Goal: Transaction & Acquisition: Purchase product/service

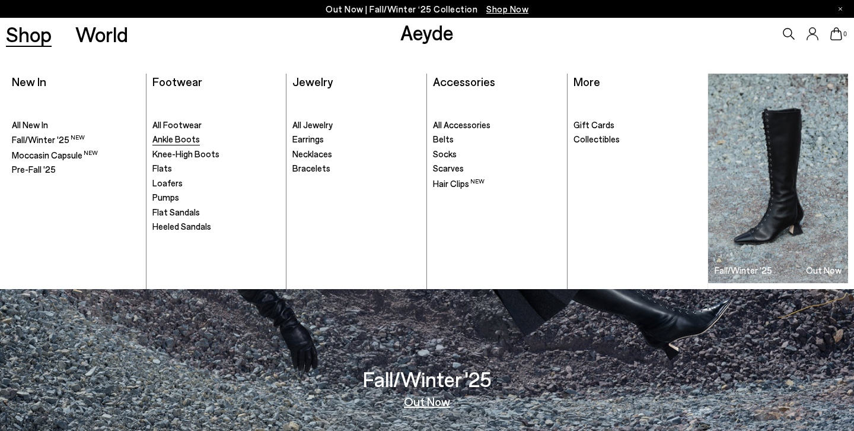
click at [179, 136] on span "Ankle Boots" at bounding box center [175, 138] width 47 height 11
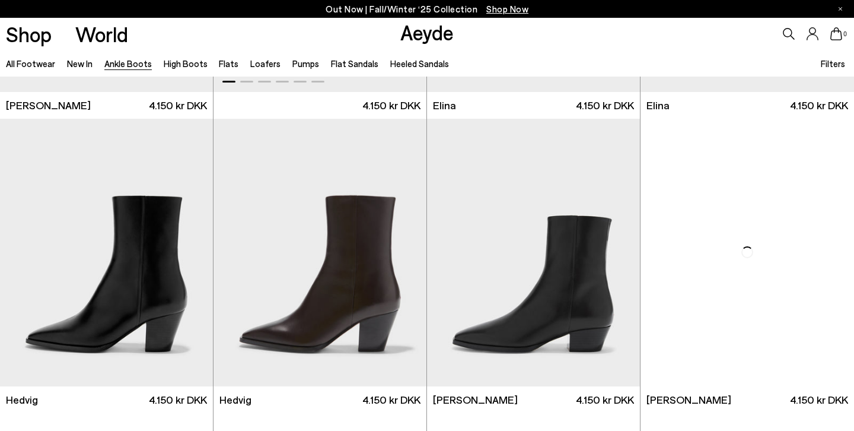
scroll to position [349, 0]
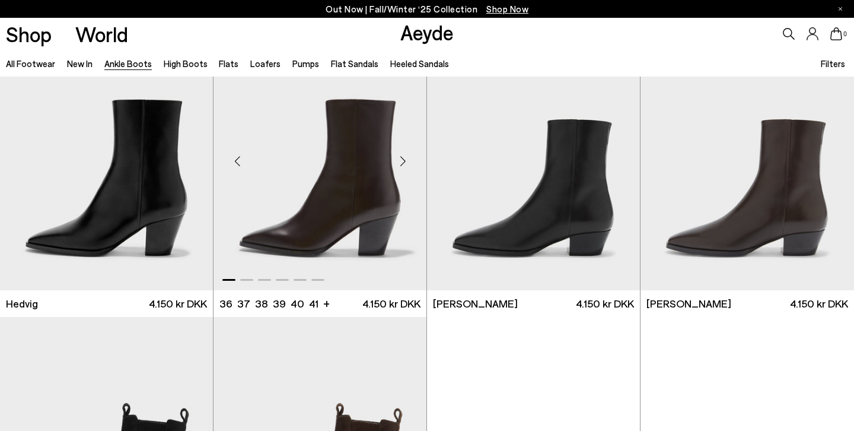
click at [406, 156] on div "Next slide" at bounding box center [403, 161] width 36 height 36
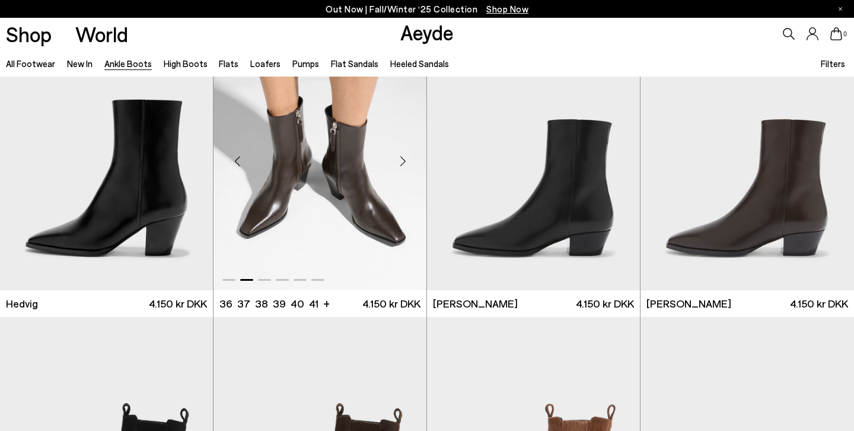
click at [405, 157] on div "Next slide" at bounding box center [403, 161] width 36 height 36
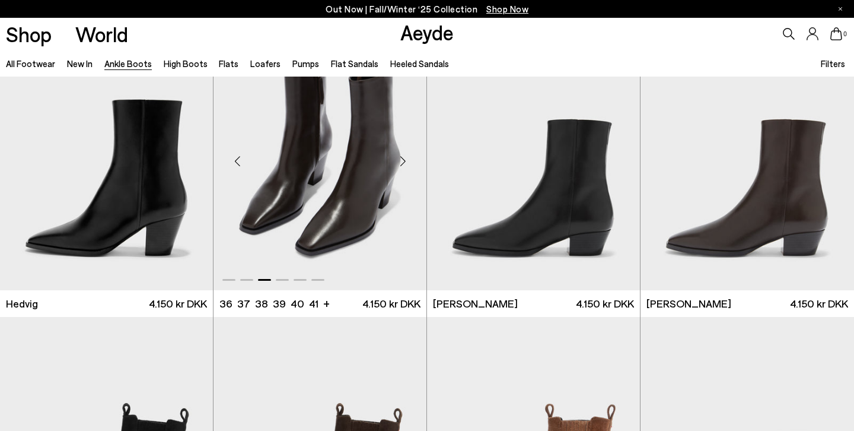
click at [405, 157] on div "Next slide" at bounding box center [403, 161] width 36 height 36
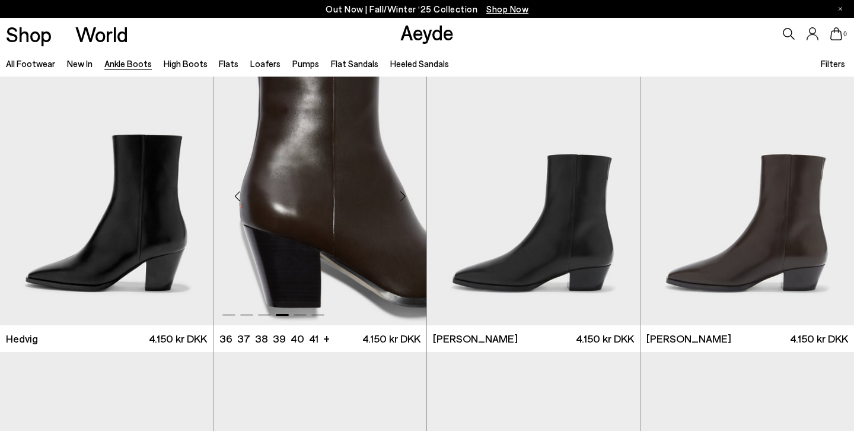
scroll to position [307, 0]
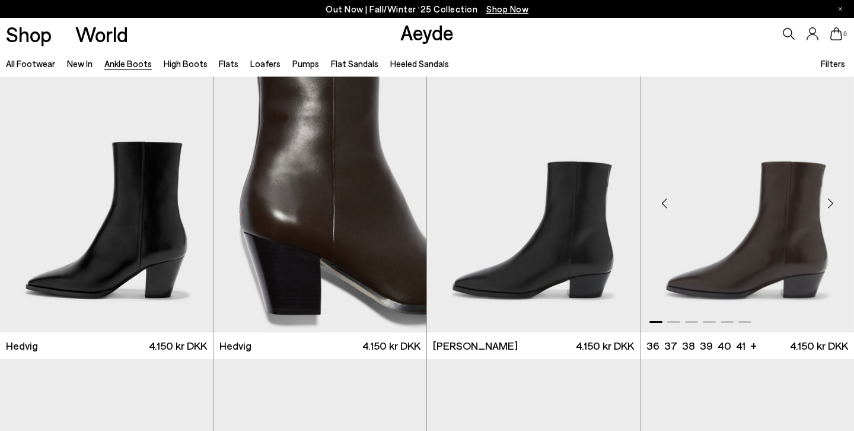
click at [833, 197] on div "Next slide" at bounding box center [831, 203] width 36 height 36
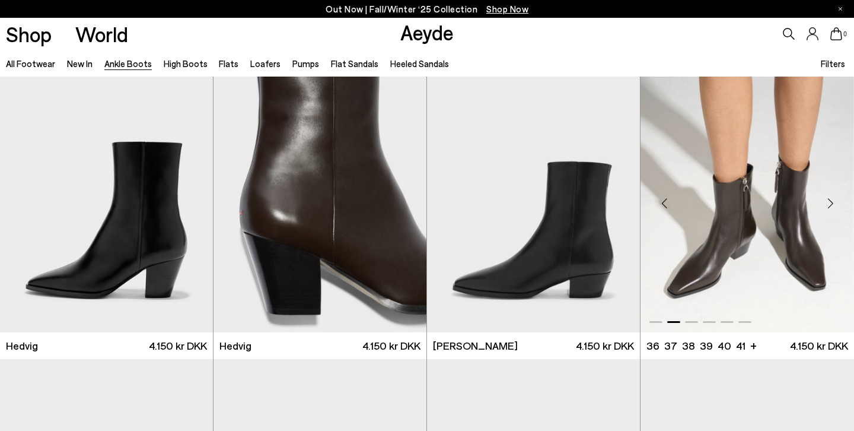
click at [833, 197] on div "Next slide" at bounding box center [831, 203] width 36 height 36
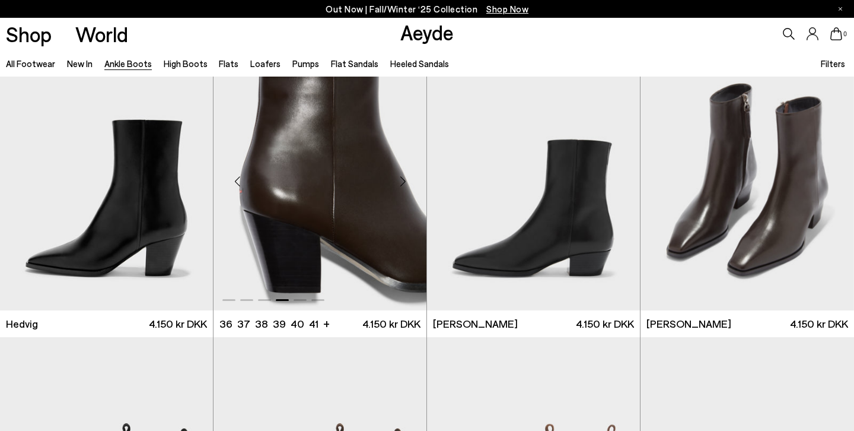
scroll to position [332, 0]
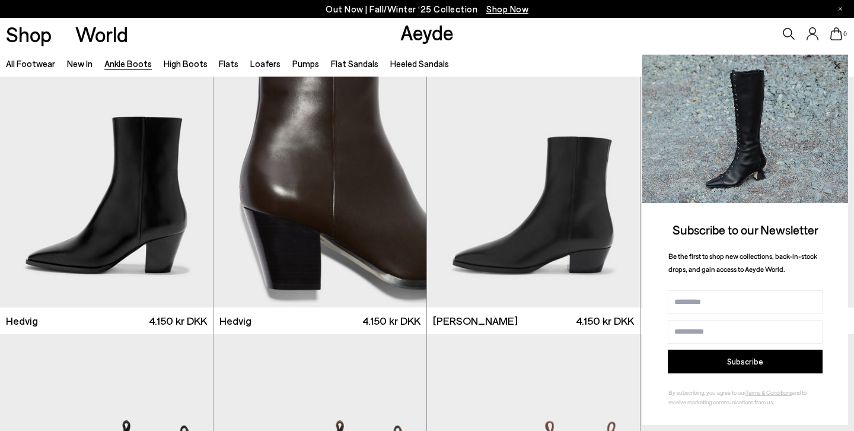
click at [839, 63] on icon at bounding box center [837, 65] width 6 height 6
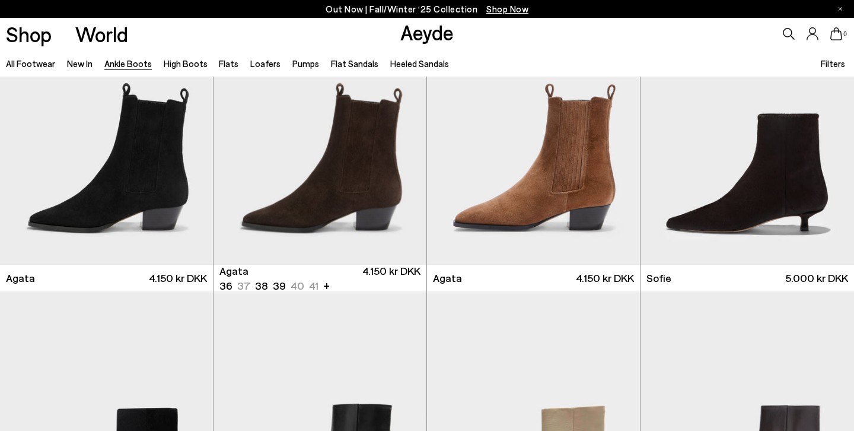
scroll to position [659, 0]
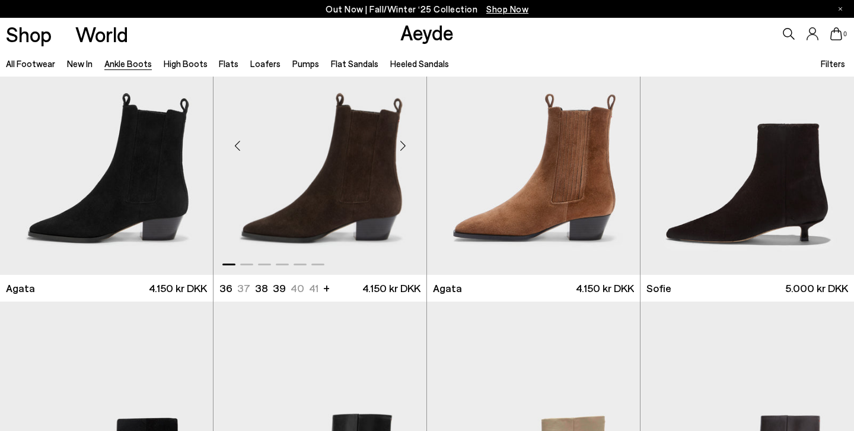
click at [405, 147] on div "Next slide" at bounding box center [403, 146] width 36 height 36
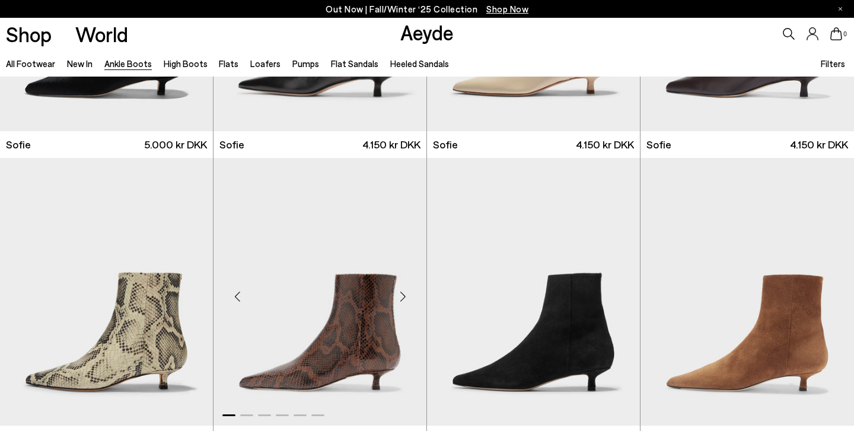
scroll to position [1153, 0]
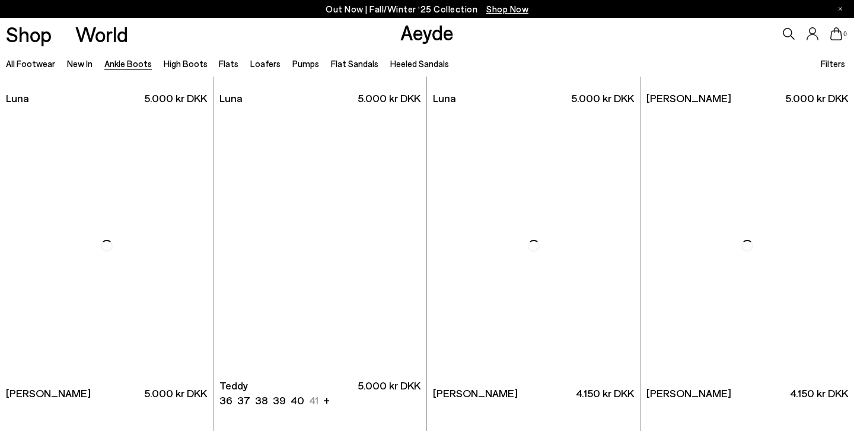
scroll to position [3795, 0]
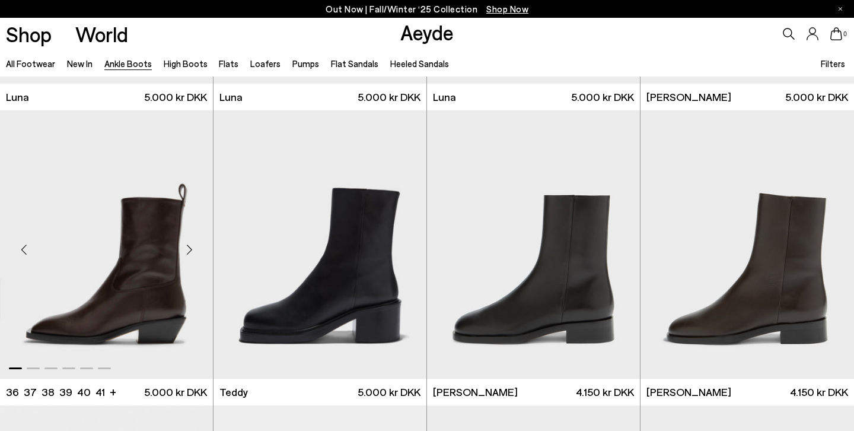
click at [186, 247] on div "Next slide" at bounding box center [189, 249] width 36 height 36
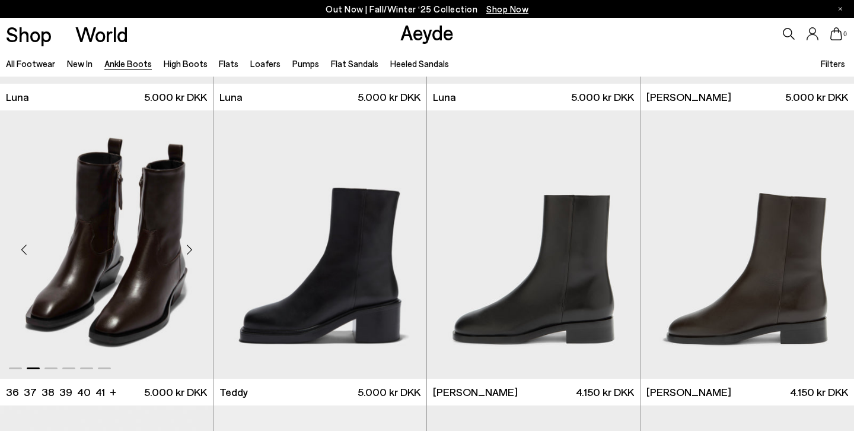
click at [186, 247] on div "Next slide" at bounding box center [189, 249] width 36 height 36
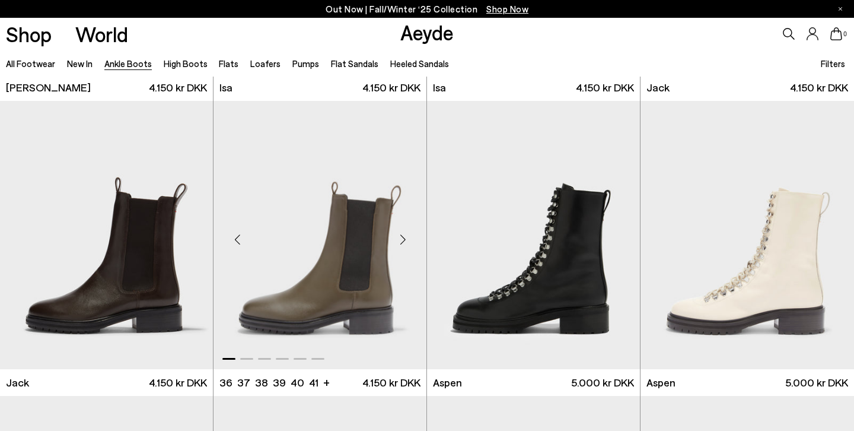
scroll to position [4395, 0]
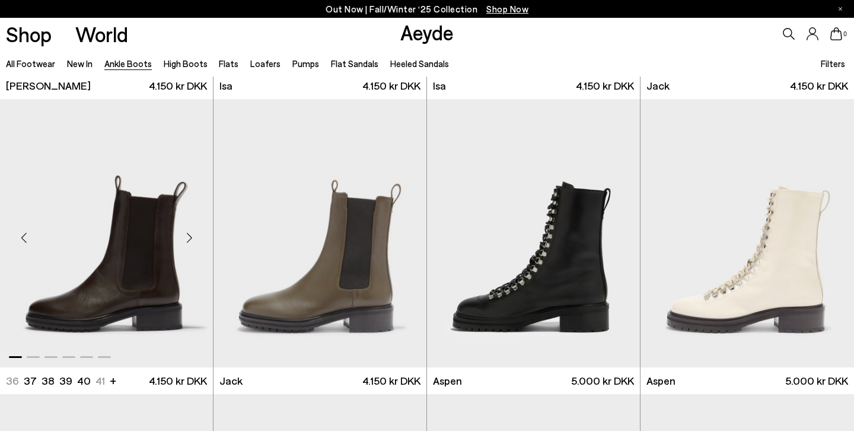
click at [192, 236] on div "Next slide" at bounding box center [189, 238] width 36 height 36
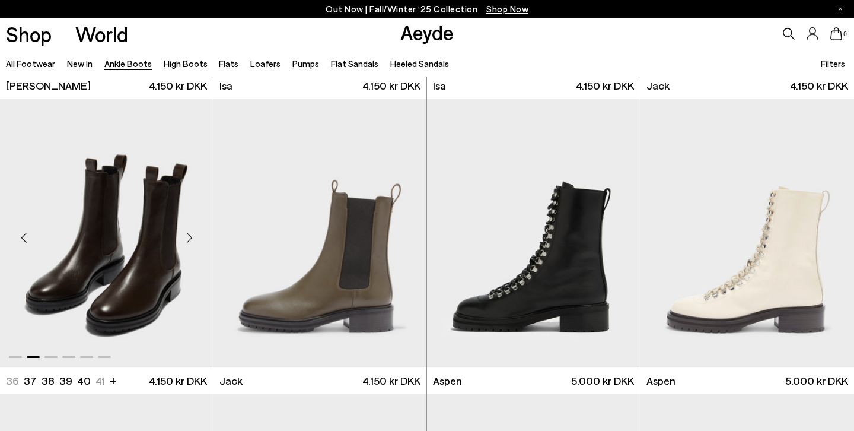
click at [192, 236] on div "Next slide" at bounding box center [189, 238] width 36 height 36
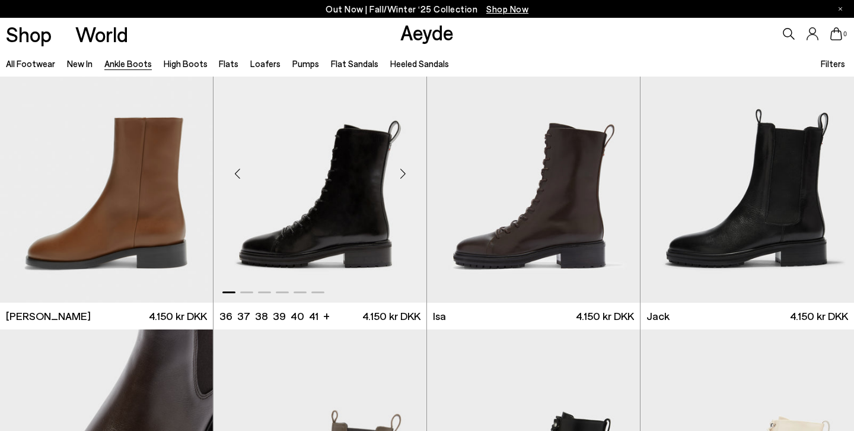
scroll to position [4075, 0]
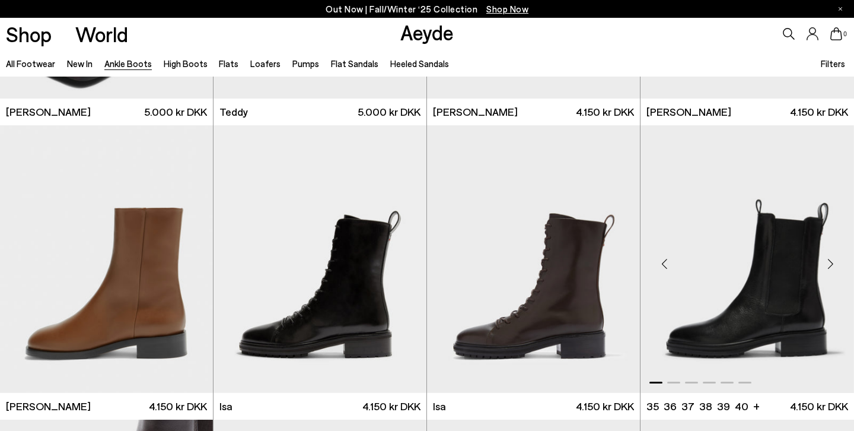
click at [829, 266] on div "Next slide" at bounding box center [831, 264] width 36 height 36
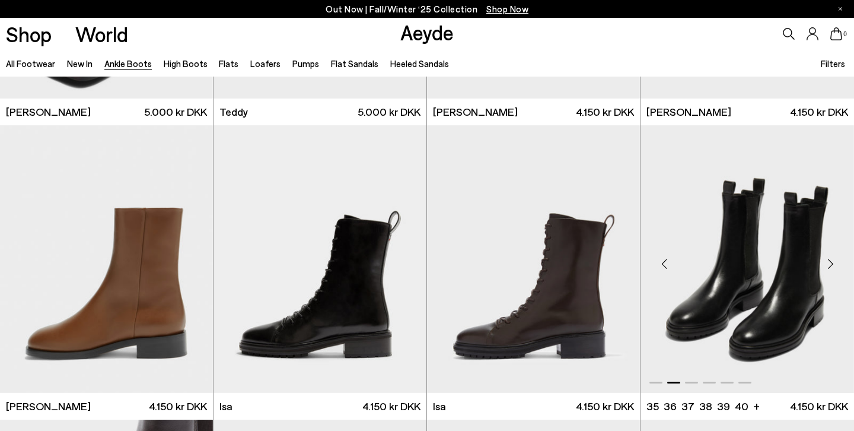
click at [829, 266] on div "Next slide" at bounding box center [831, 264] width 36 height 36
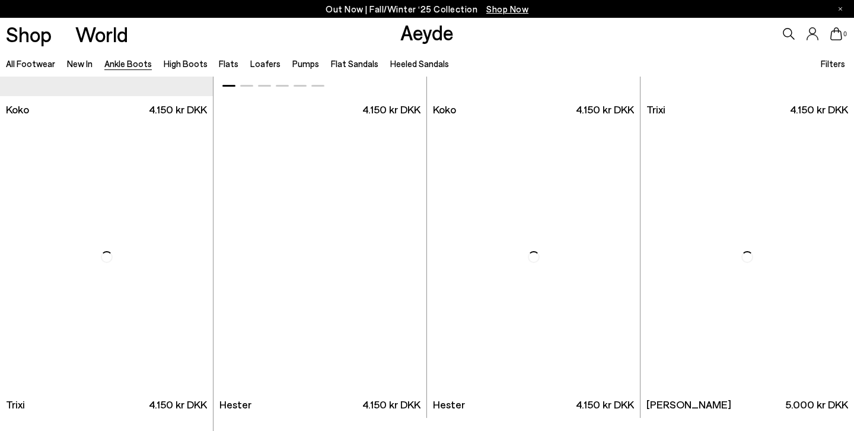
scroll to position [5843, 0]
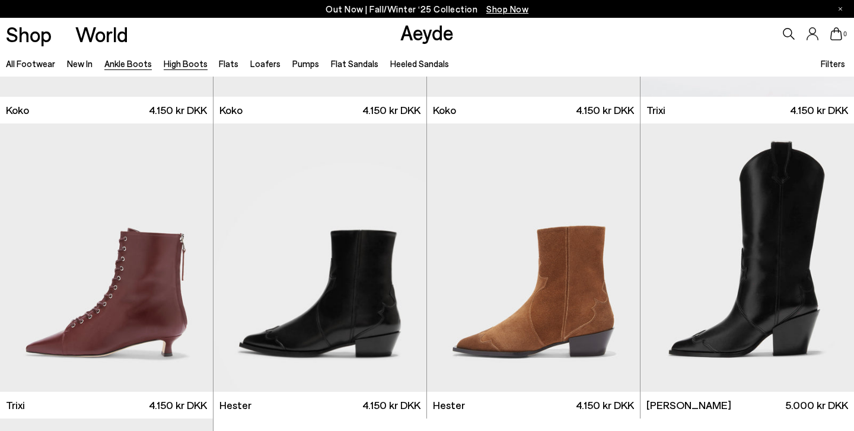
click at [173, 63] on link "High Boots" at bounding box center [186, 63] width 44 height 11
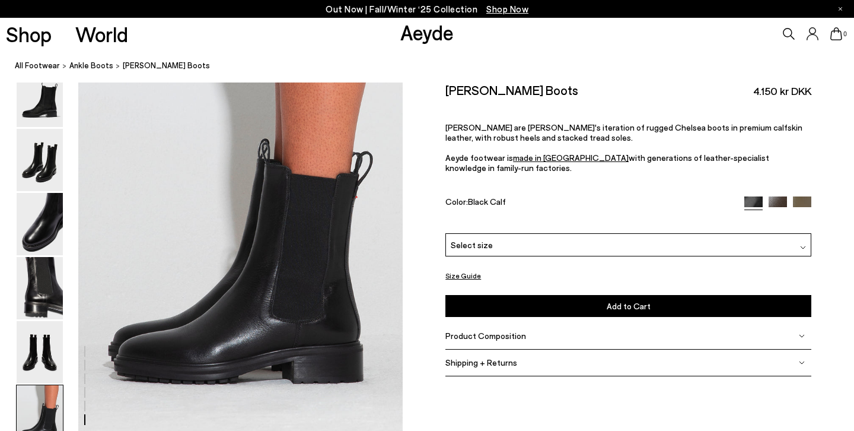
scroll to position [2243, 0]
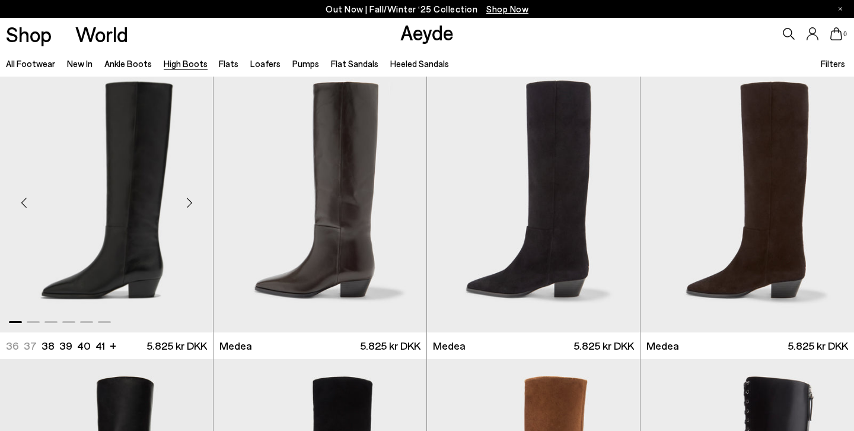
scroll to position [14, 0]
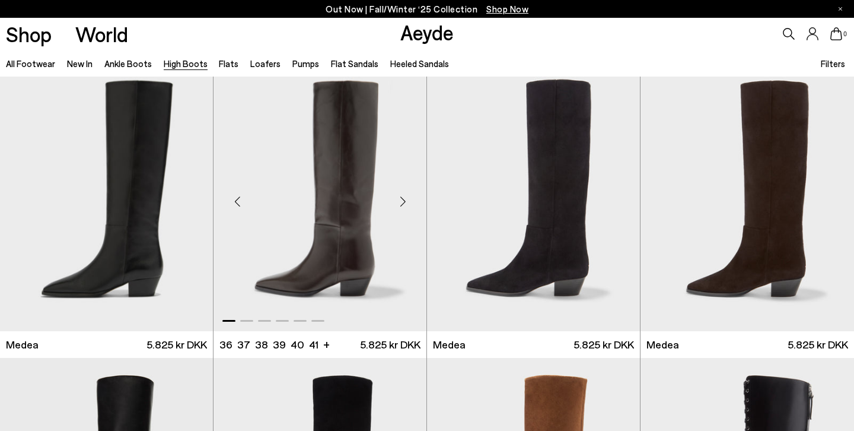
click at [403, 199] on div "Next slide" at bounding box center [403, 202] width 36 height 36
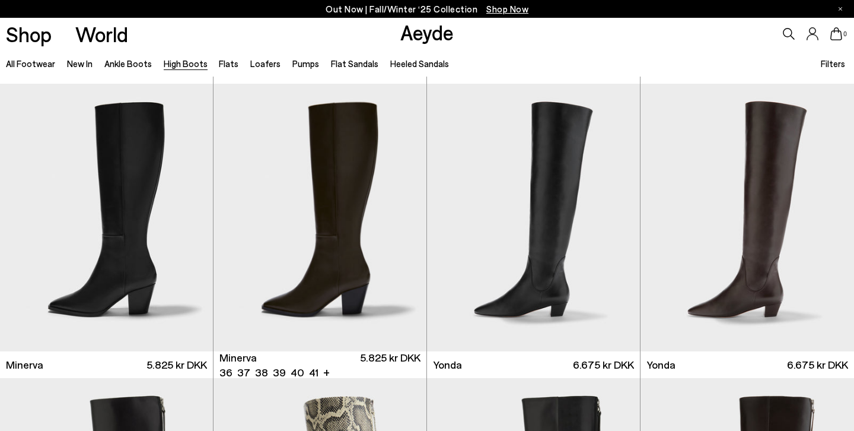
scroll to position [617, 0]
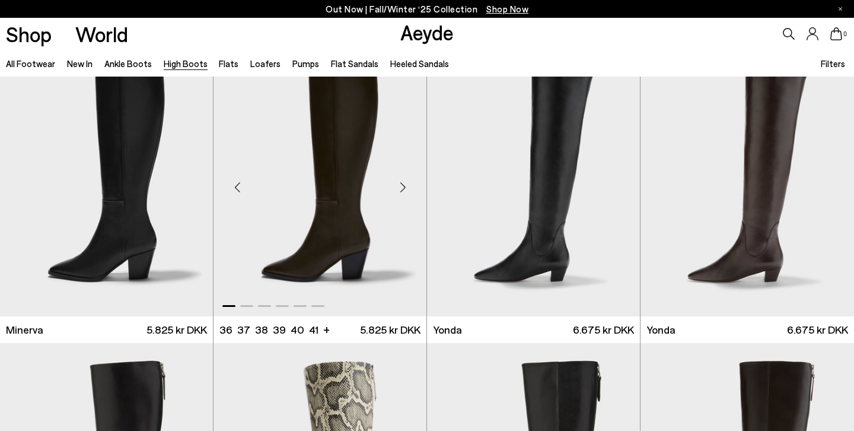
click at [403, 183] on div "Next slide" at bounding box center [403, 188] width 36 height 36
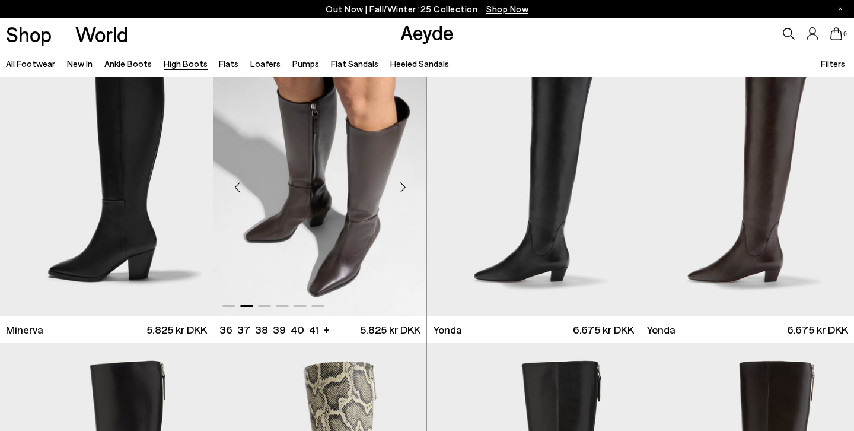
click at [403, 183] on div "Next slide" at bounding box center [403, 188] width 36 height 36
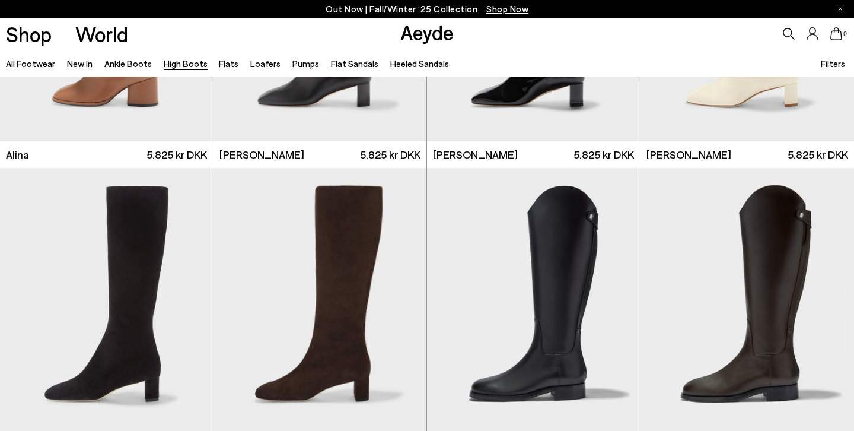
scroll to position [2040, 0]
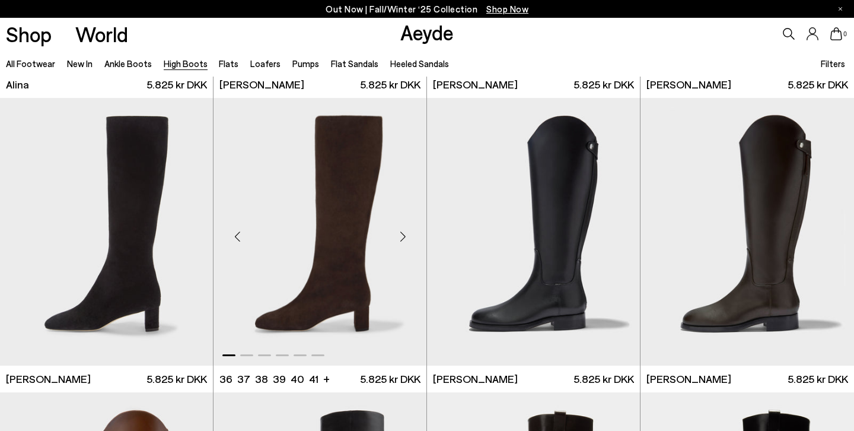
click at [404, 240] on div "Next slide" at bounding box center [403, 237] width 36 height 36
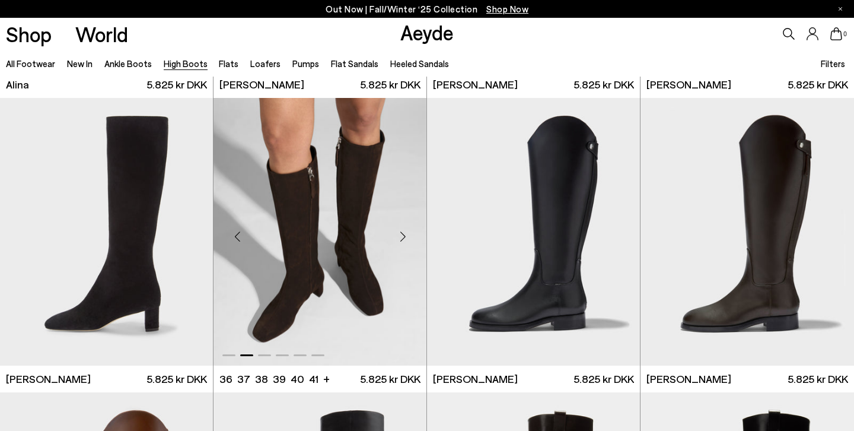
click at [404, 240] on div "Next slide" at bounding box center [403, 237] width 36 height 36
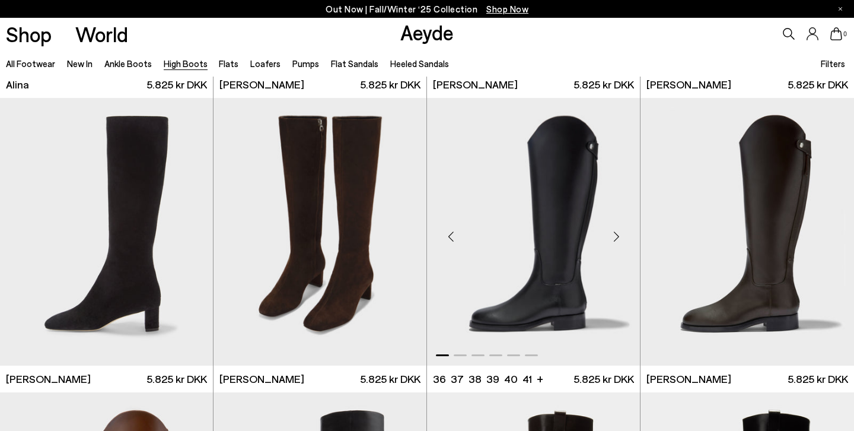
click at [618, 236] on div "Next slide" at bounding box center [617, 237] width 36 height 36
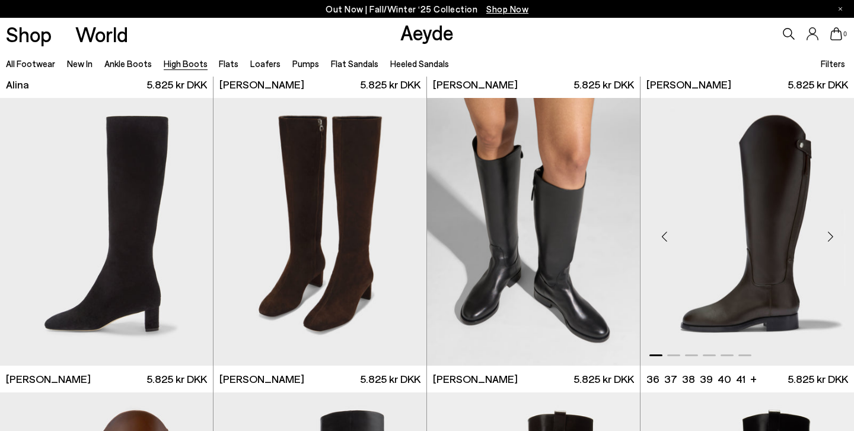
click at [834, 236] on div "Next slide" at bounding box center [831, 237] width 36 height 36
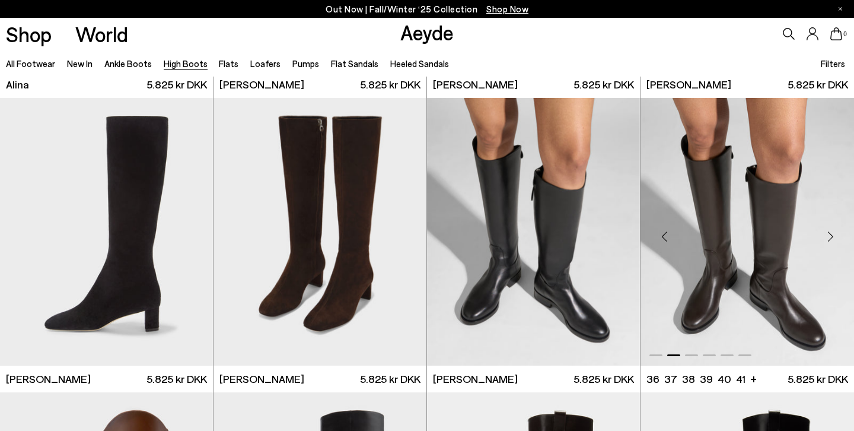
click at [834, 236] on div "Next slide" at bounding box center [831, 237] width 36 height 36
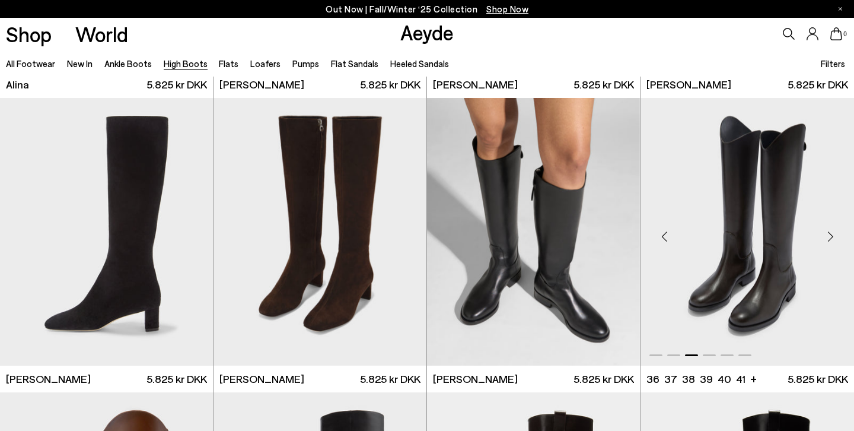
click at [834, 236] on div "Next slide" at bounding box center [831, 237] width 36 height 36
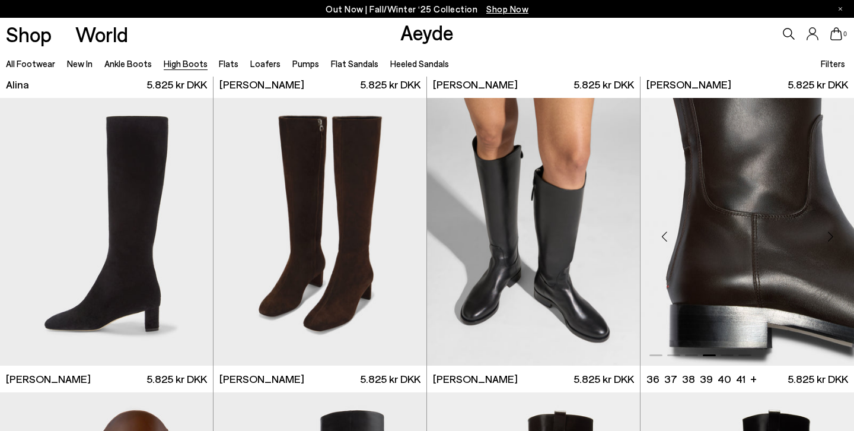
click at [834, 236] on div "Next slide" at bounding box center [831, 237] width 36 height 36
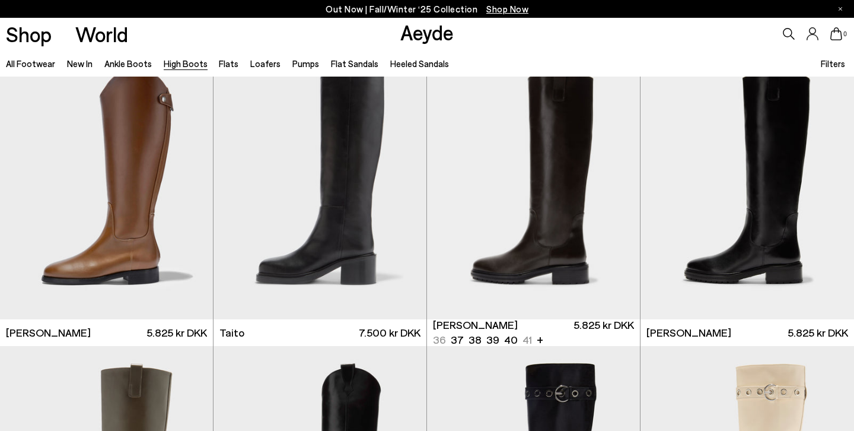
scroll to position [2329, 0]
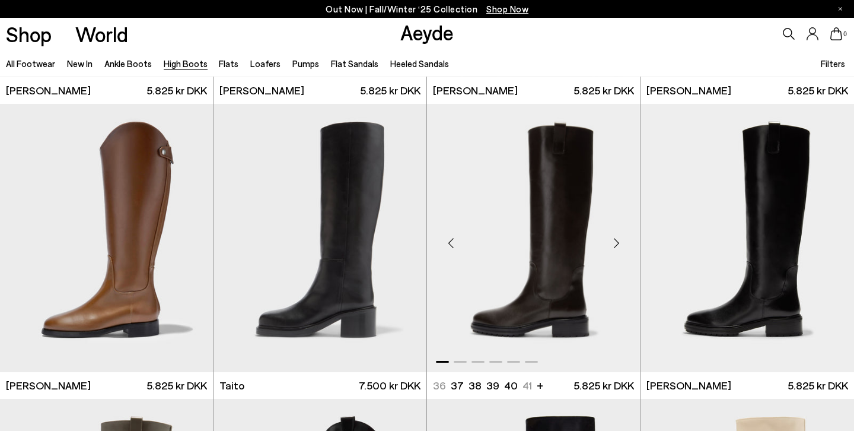
click at [617, 240] on div "Next slide" at bounding box center [617, 243] width 36 height 36
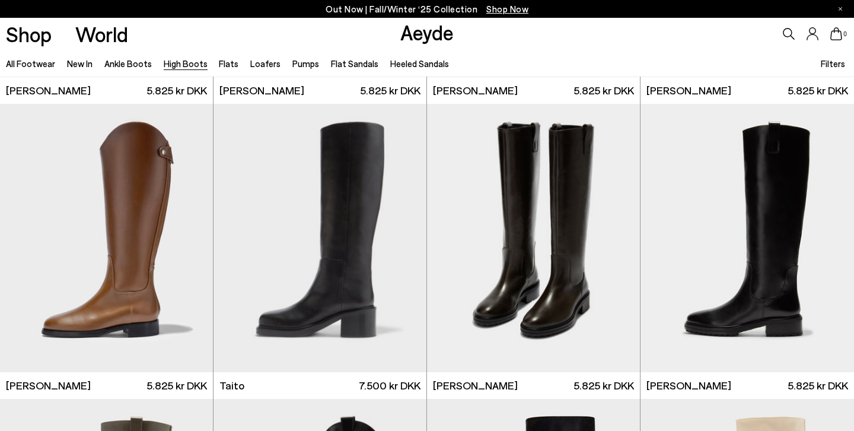
scroll to position [2972, 0]
